Goal: Task Accomplishment & Management: Complete application form

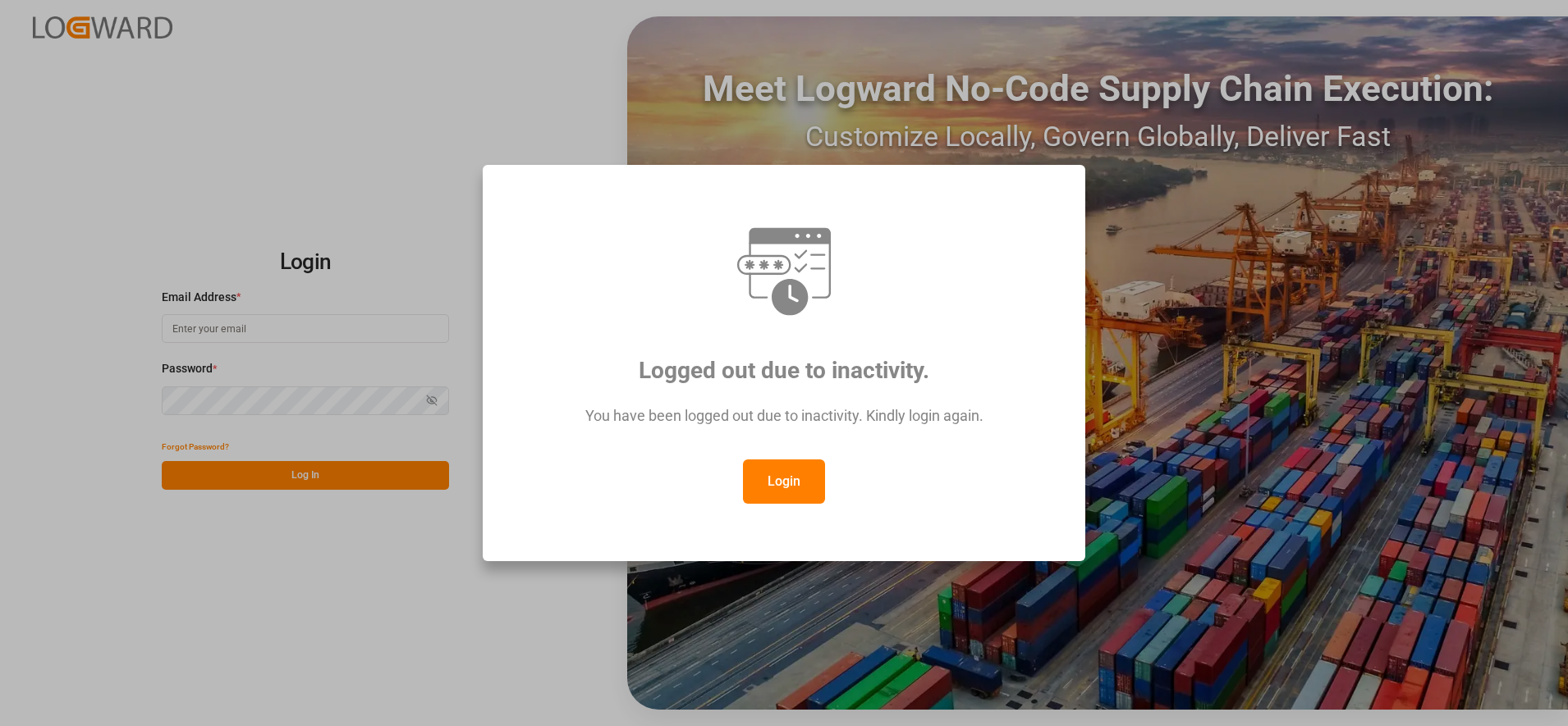
click at [763, 478] on button "Login" at bounding box center [783, 482] width 82 height 44
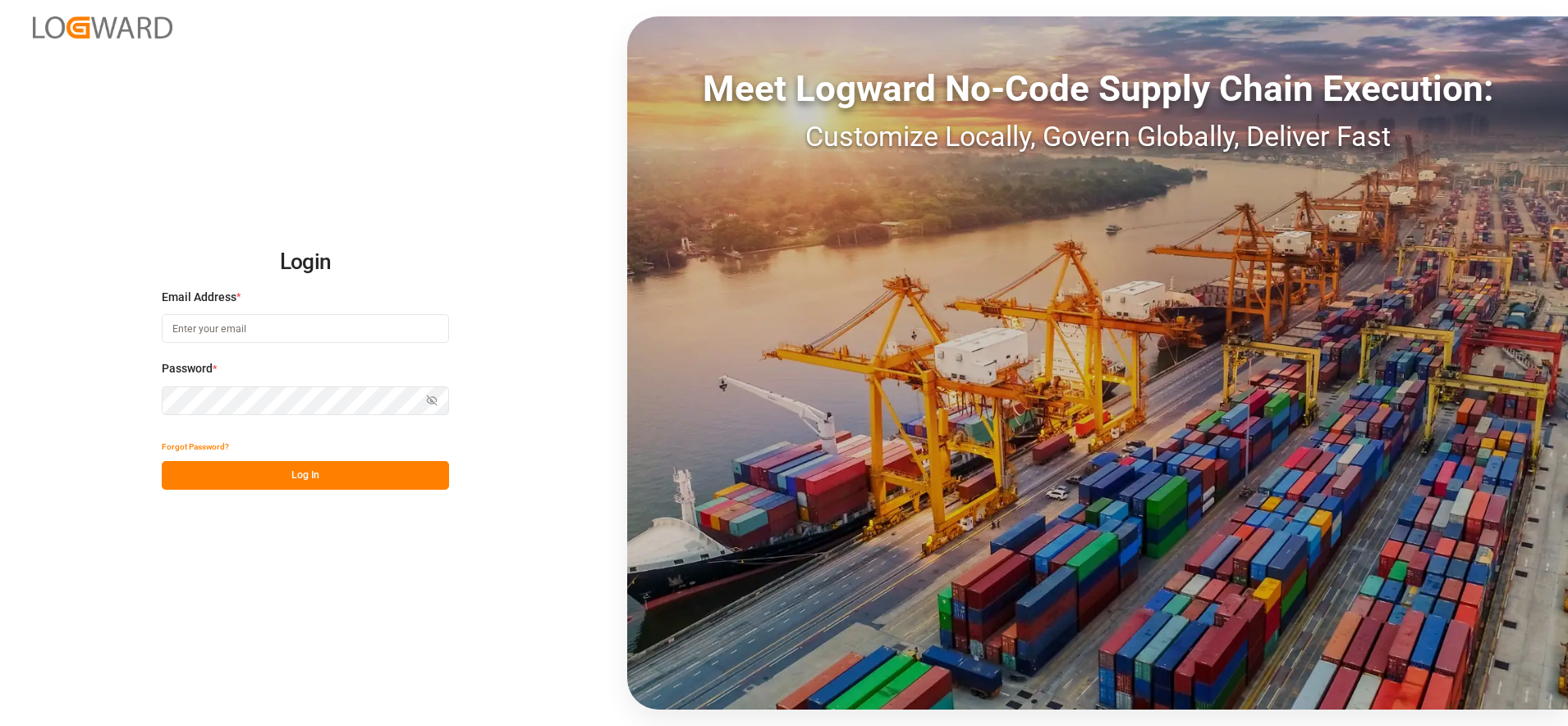
click at [375, 340] on input at bounding box center [305, 329] width 288 height 29
type input "[PERSON_NAME][EMAIL_ADDRESS][PERSON_NAME][DOMAIN_NAME]"
click at [379, 463] on button "Log In" at bounding box center [305, 475] width 288 height 29
click at [129, 396] on div "Login Email Address * [PERSON_NAME][EMAIL_ADDRESS][PERSON_NAME][DOMAIN_NAME] Pa…" at bounding box center [784, 363] width 1568 height 726
click at [242, 472] on button "Log In" at bounding box center [305, 475] width 288 height 29
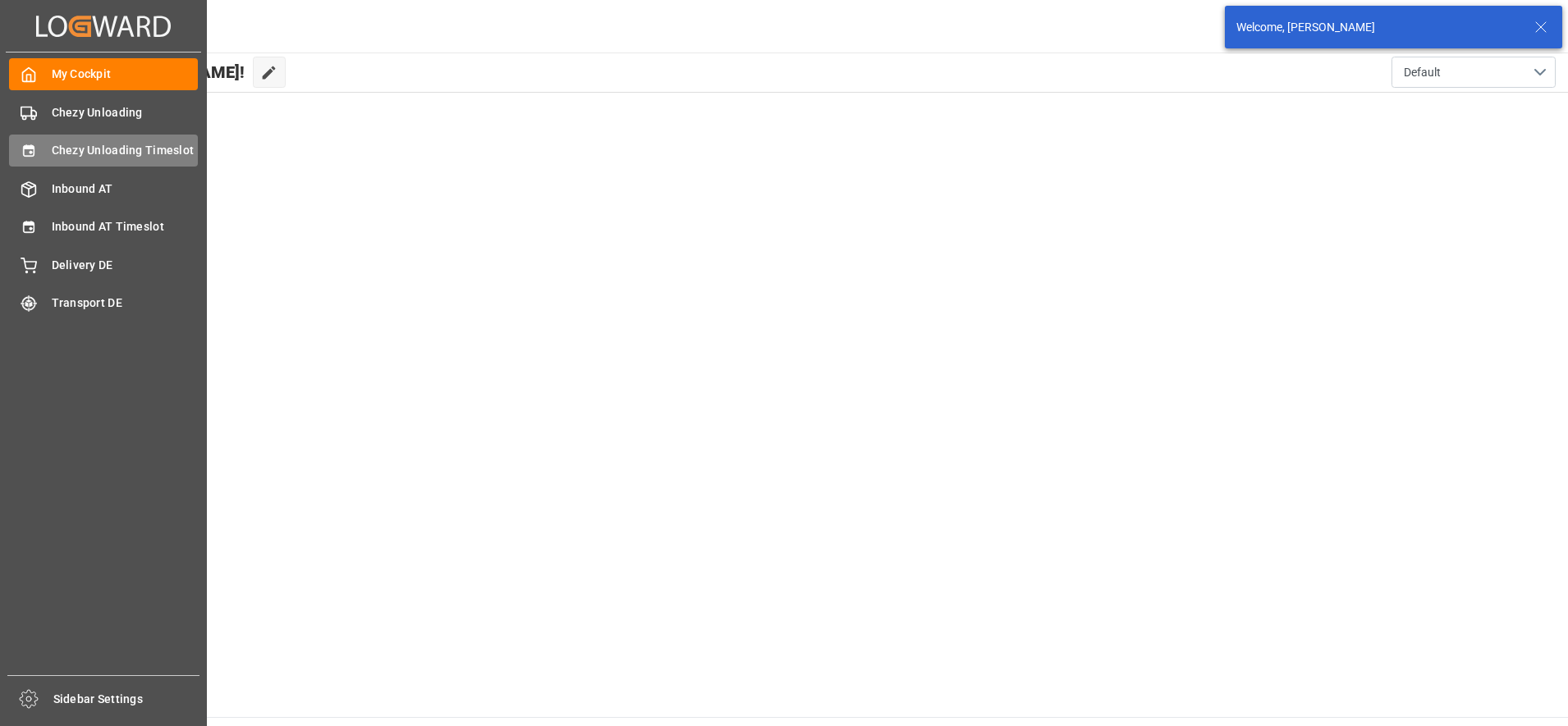
click at [52, 154] on span "Chezy Unloading Timeslot" at bounding box center [125, 151] width 147 height 17
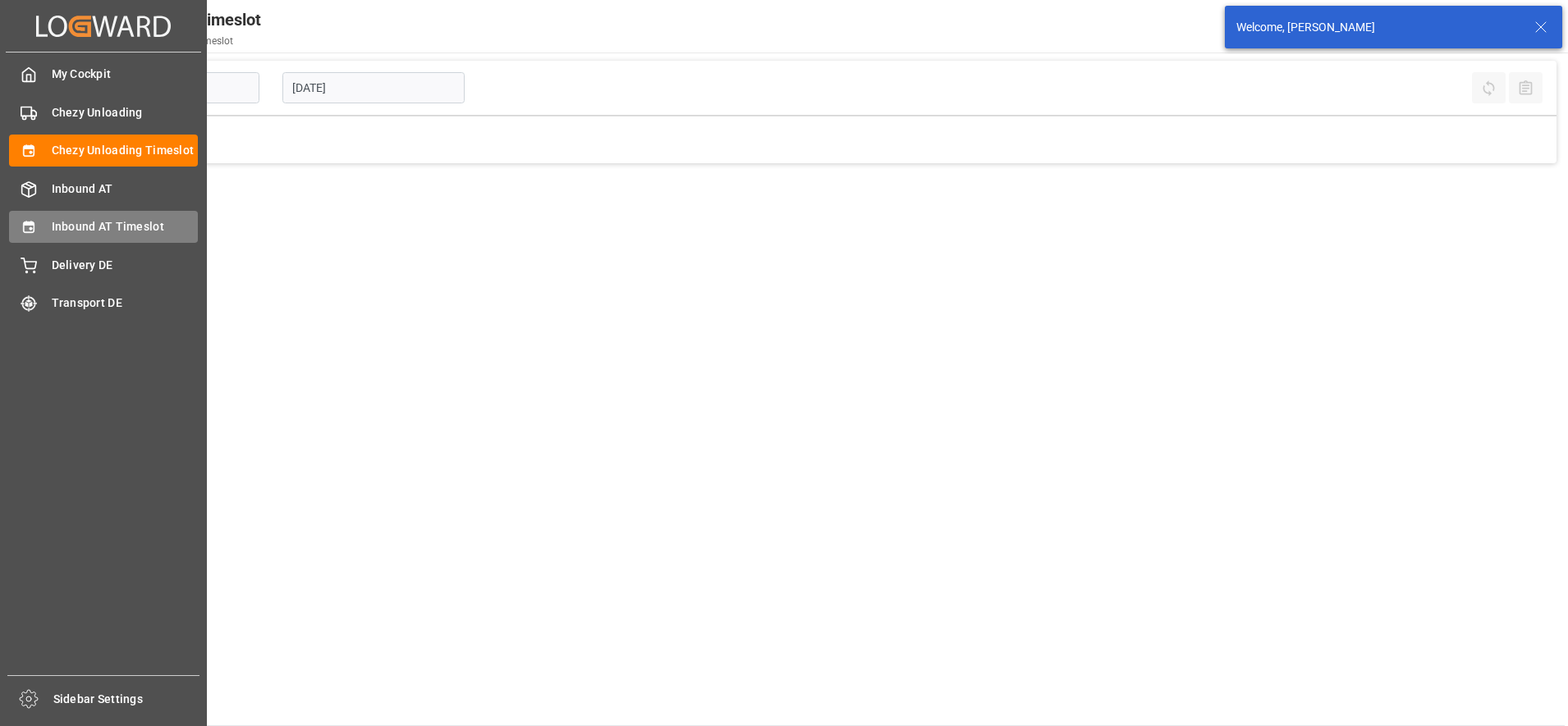
type input "Chezy Unloading"
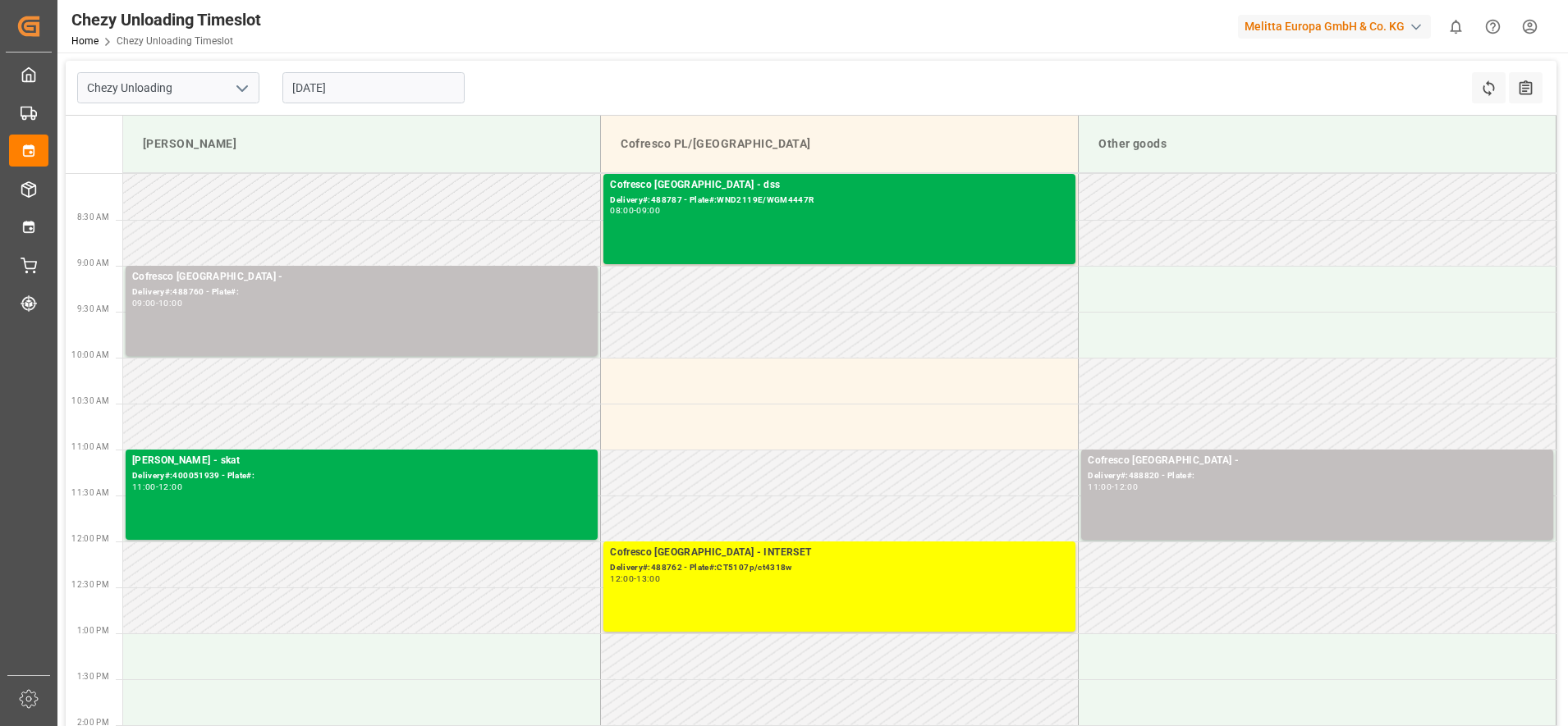
click at [360, 75] on input "[DATE]" at bounding box center [373, 88] width 182 height 31
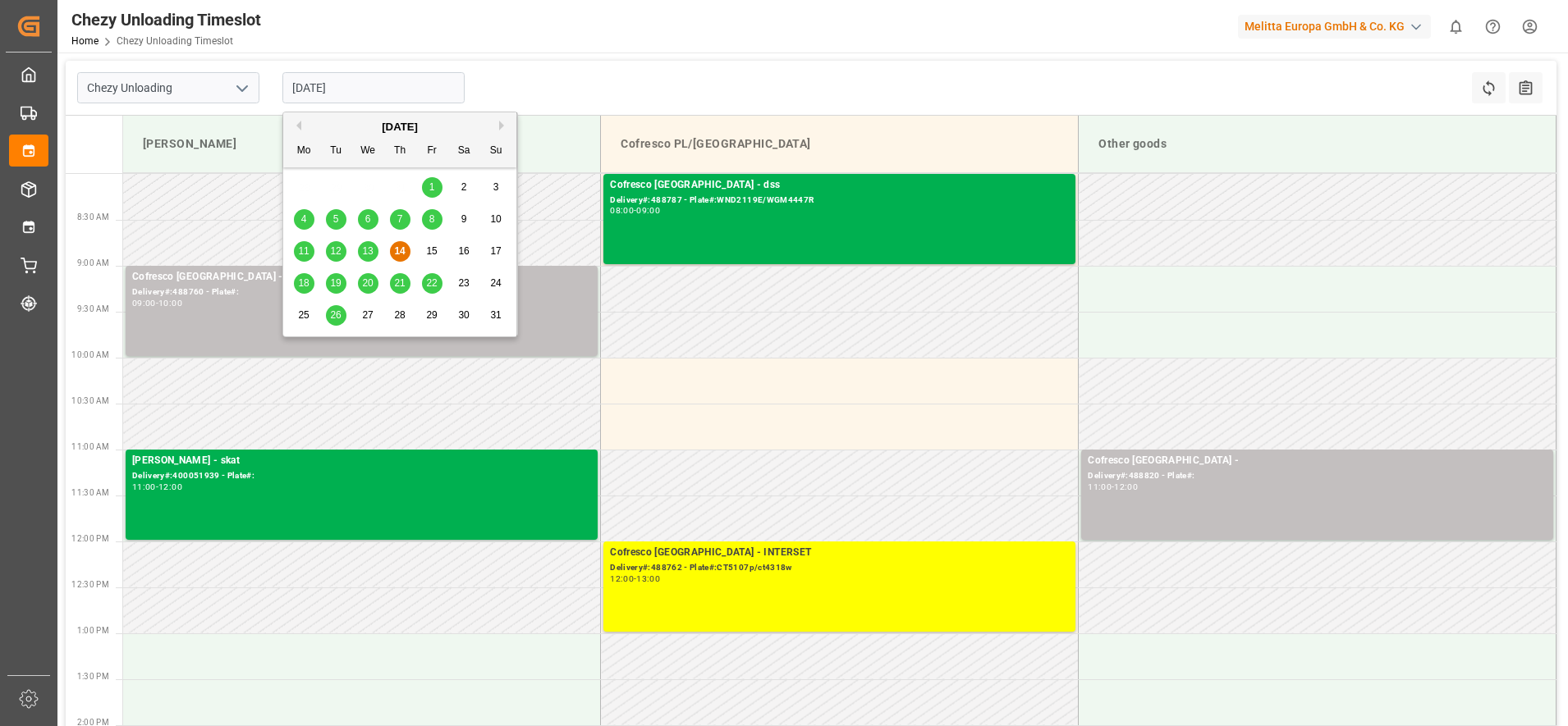
click at [312, 276] on div "18" at bounding box center [303, 284] width 20 height 19
type input "[DATE]"
